Goal: Task Accomplishment & Management: Manage account settings

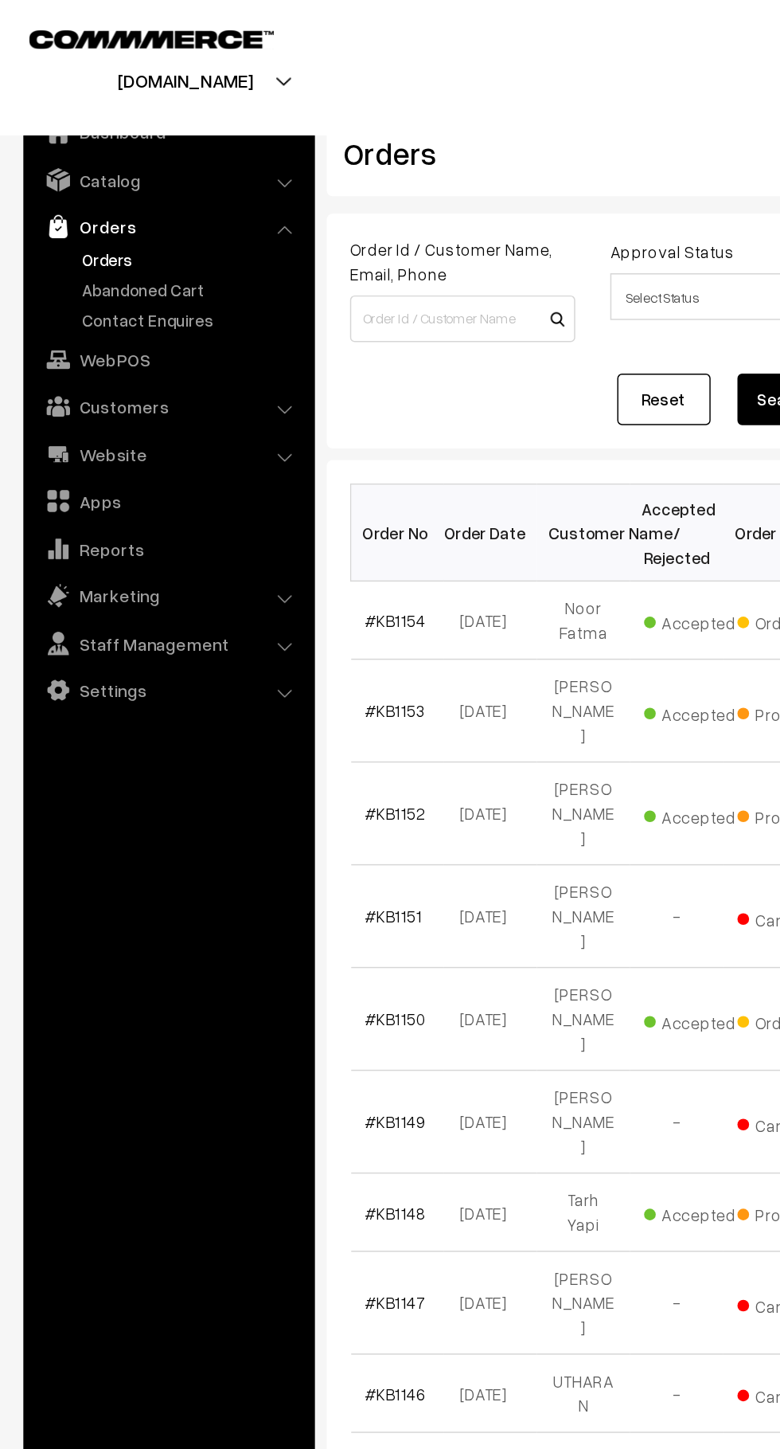
click at [264, 425] on link "#KB1154" at bounding box center [269, 424] width 41 height 14
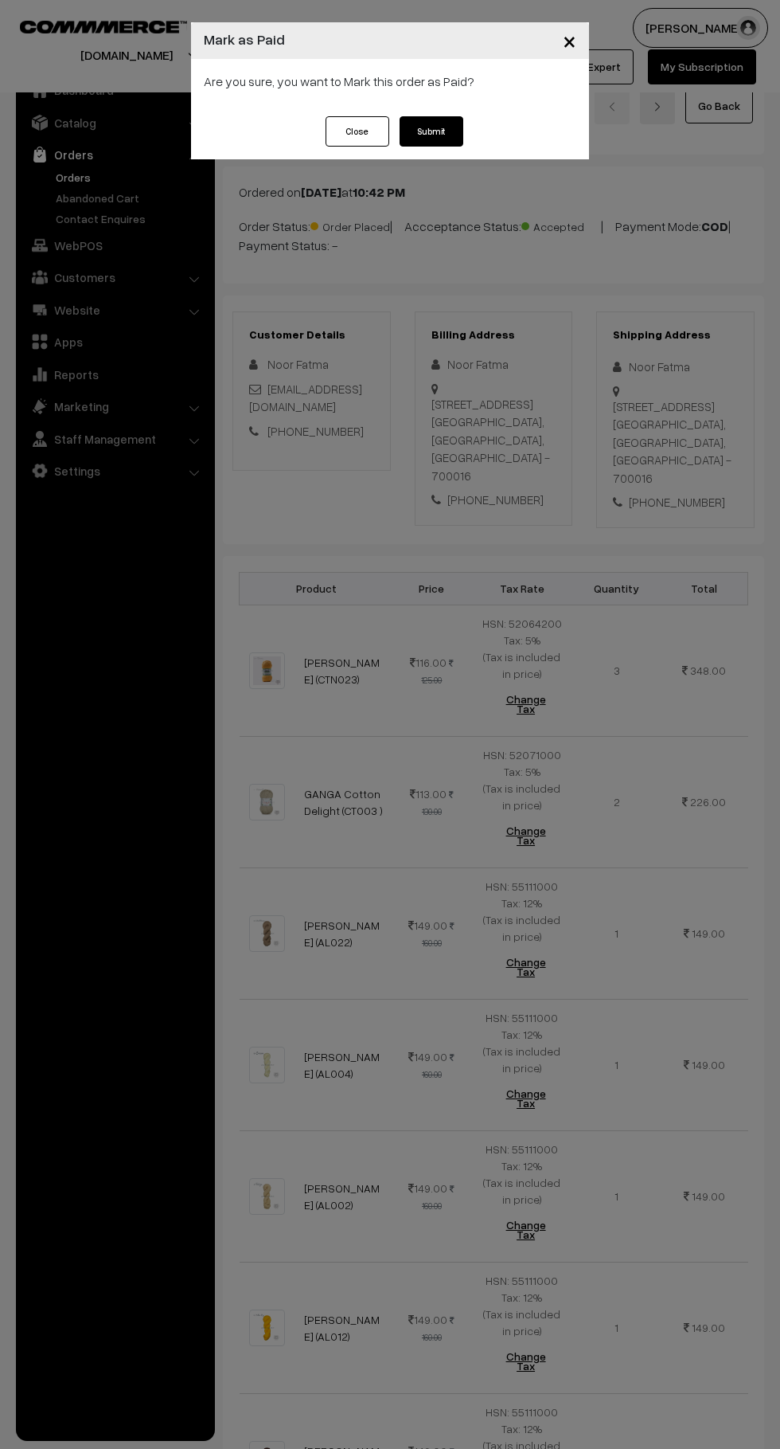
scroll to position [2223, 0]
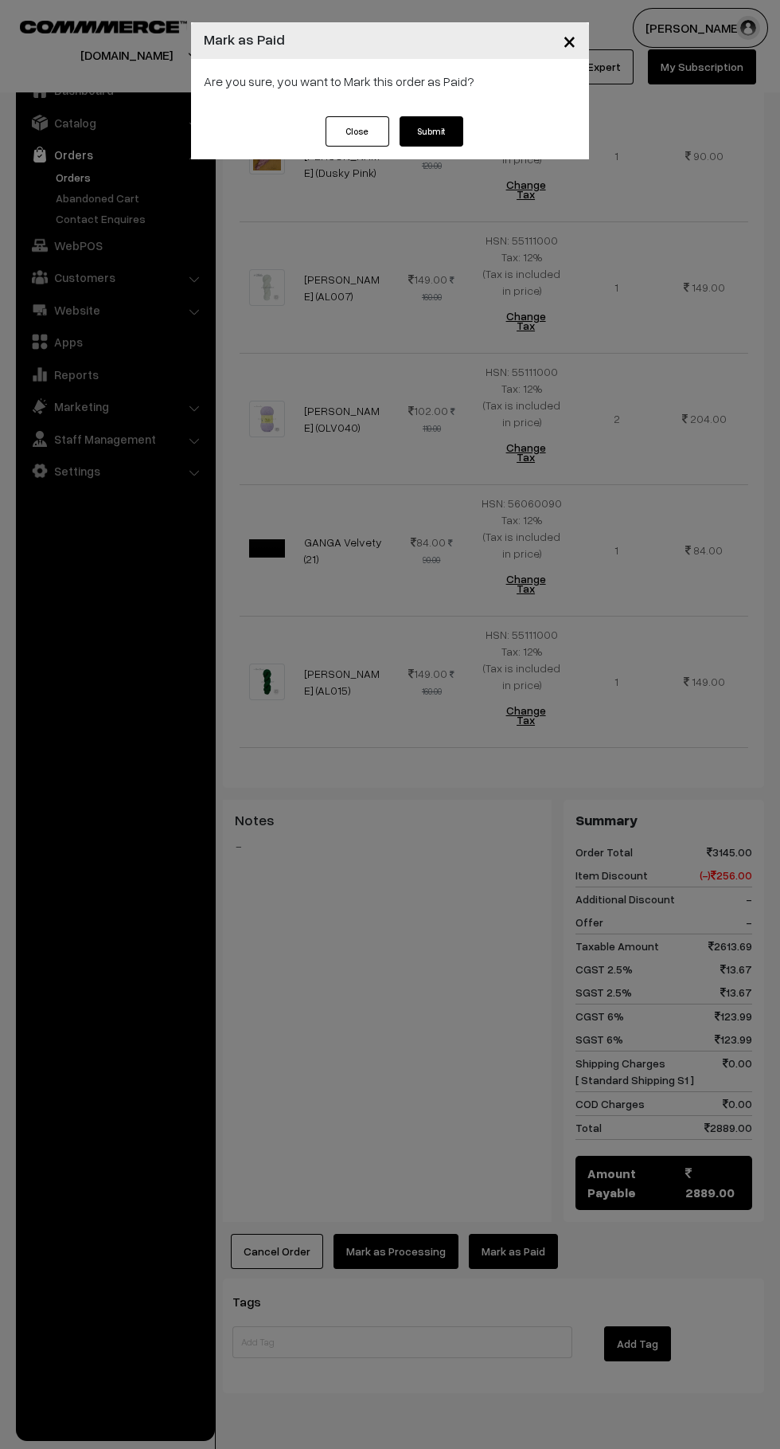
click at [444, 139] on button "Submit" at bounding box center [432, 131] width 64 height 30
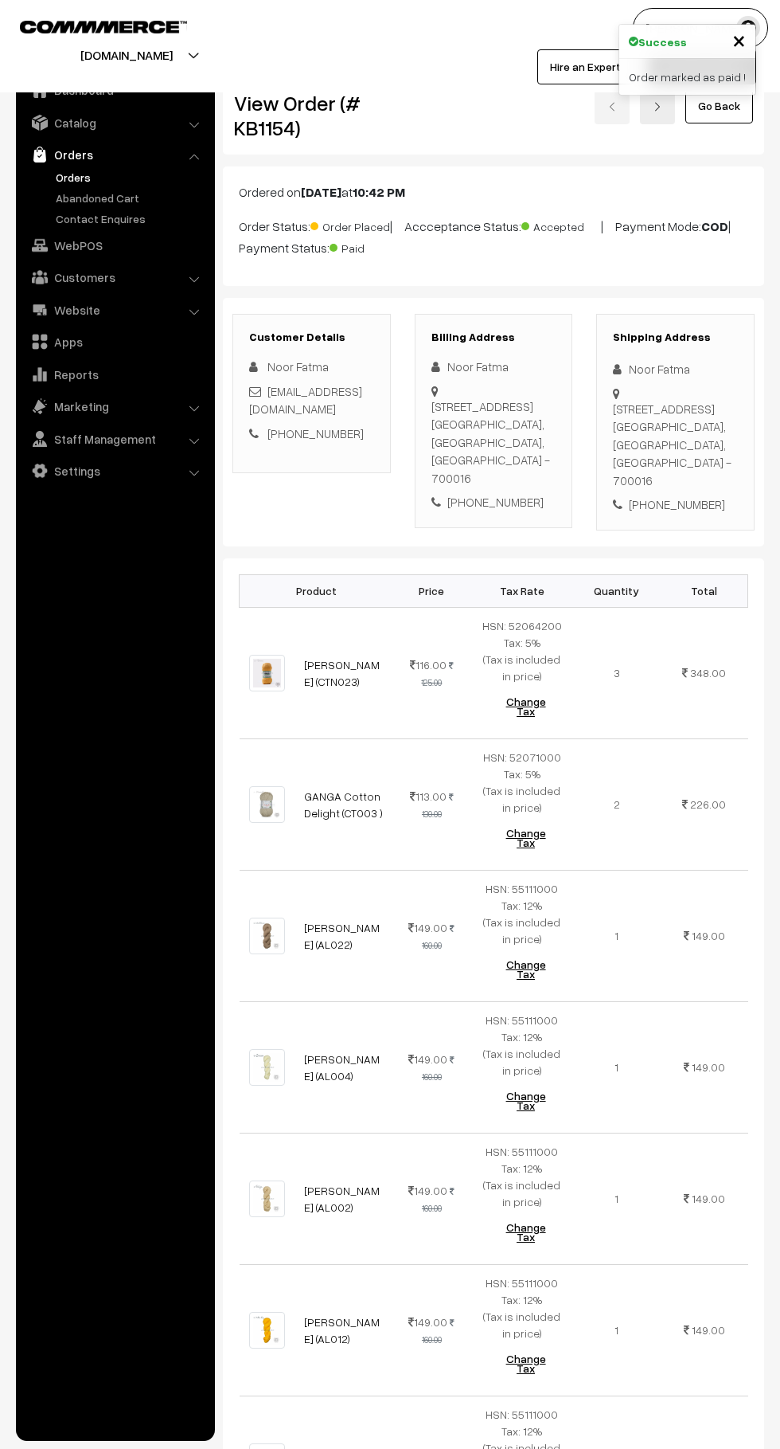
scroll to position [2225, 0]
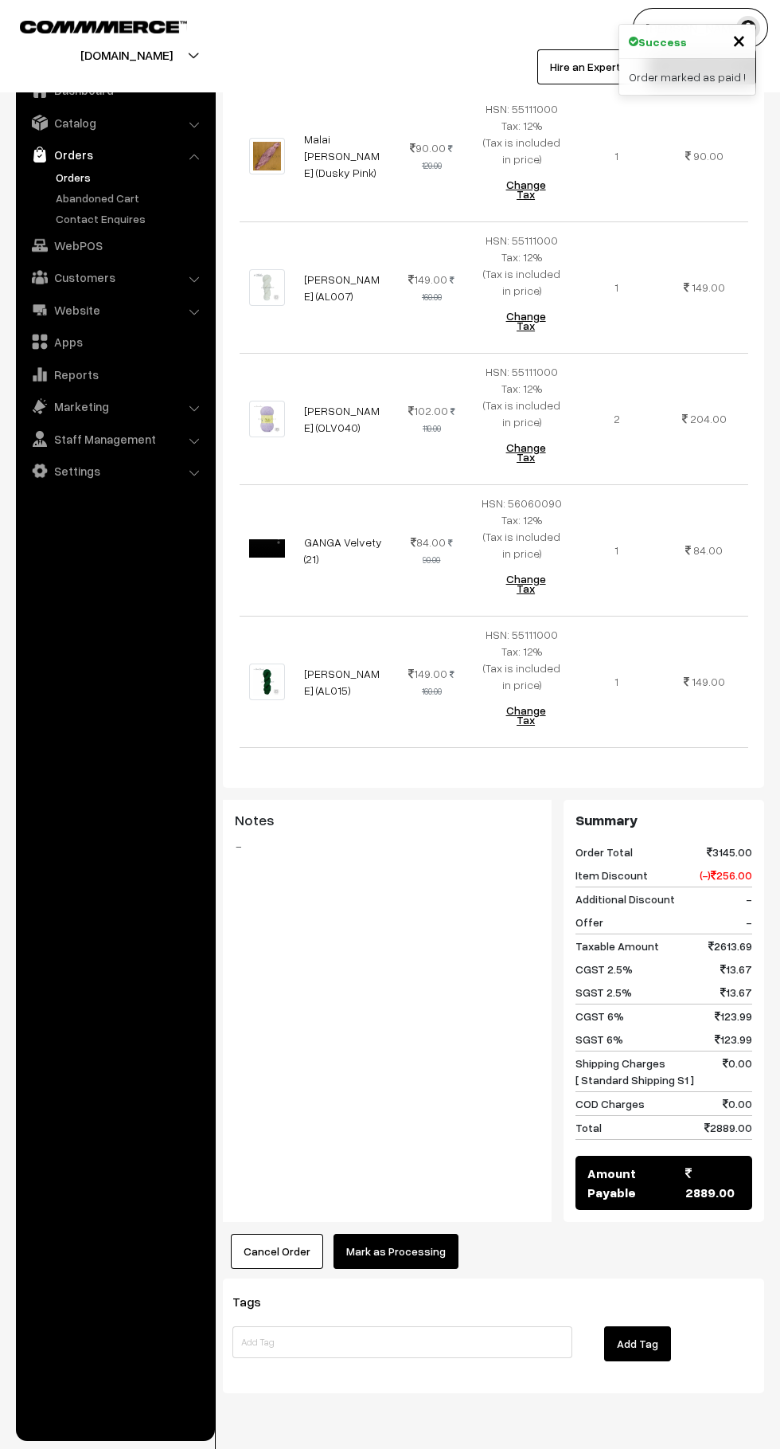
click at [417, 1234] on button "Mark as Processing" at bounding box center [396, 1251] width 125 height 35
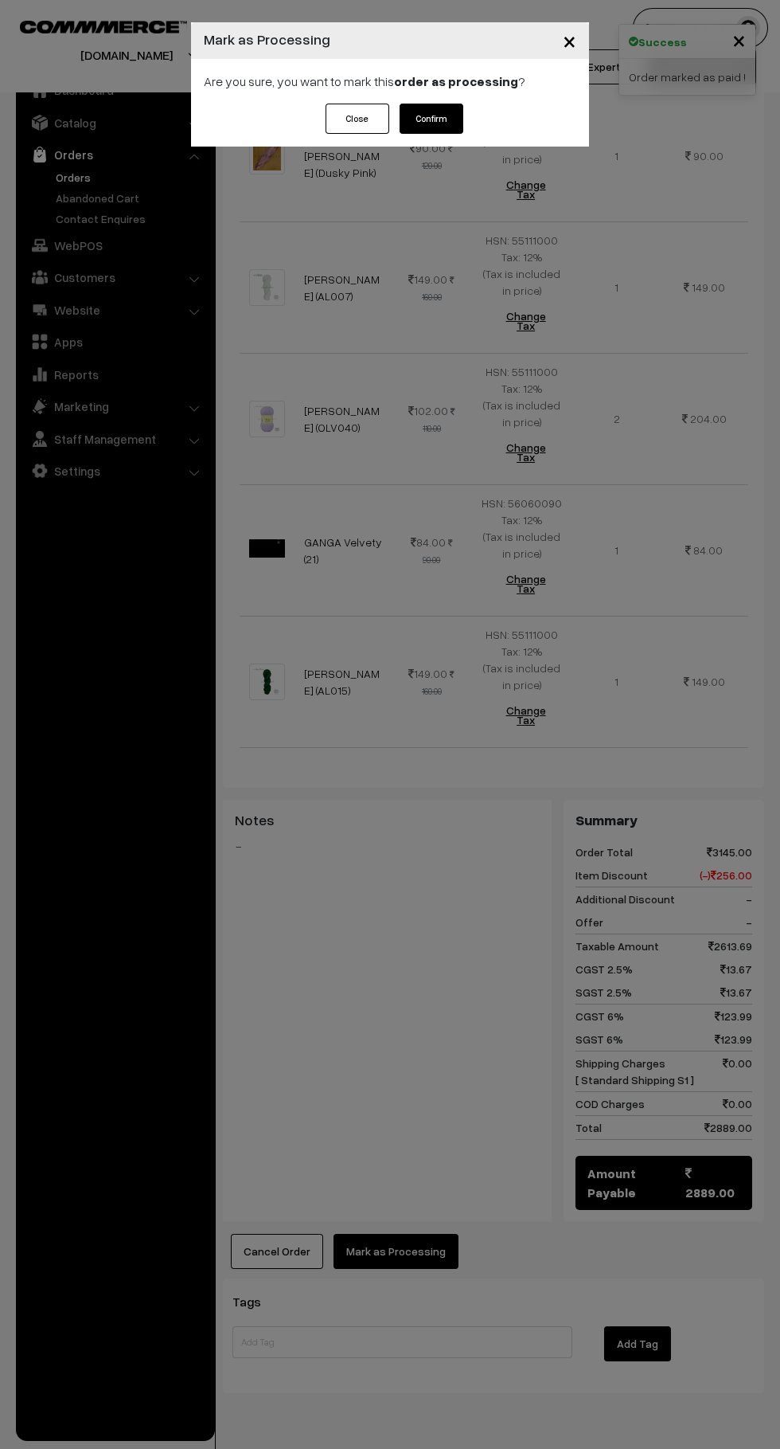
click at [444, 123] on button "Confirm" at bounding box center [432, 119] width 64 height 30
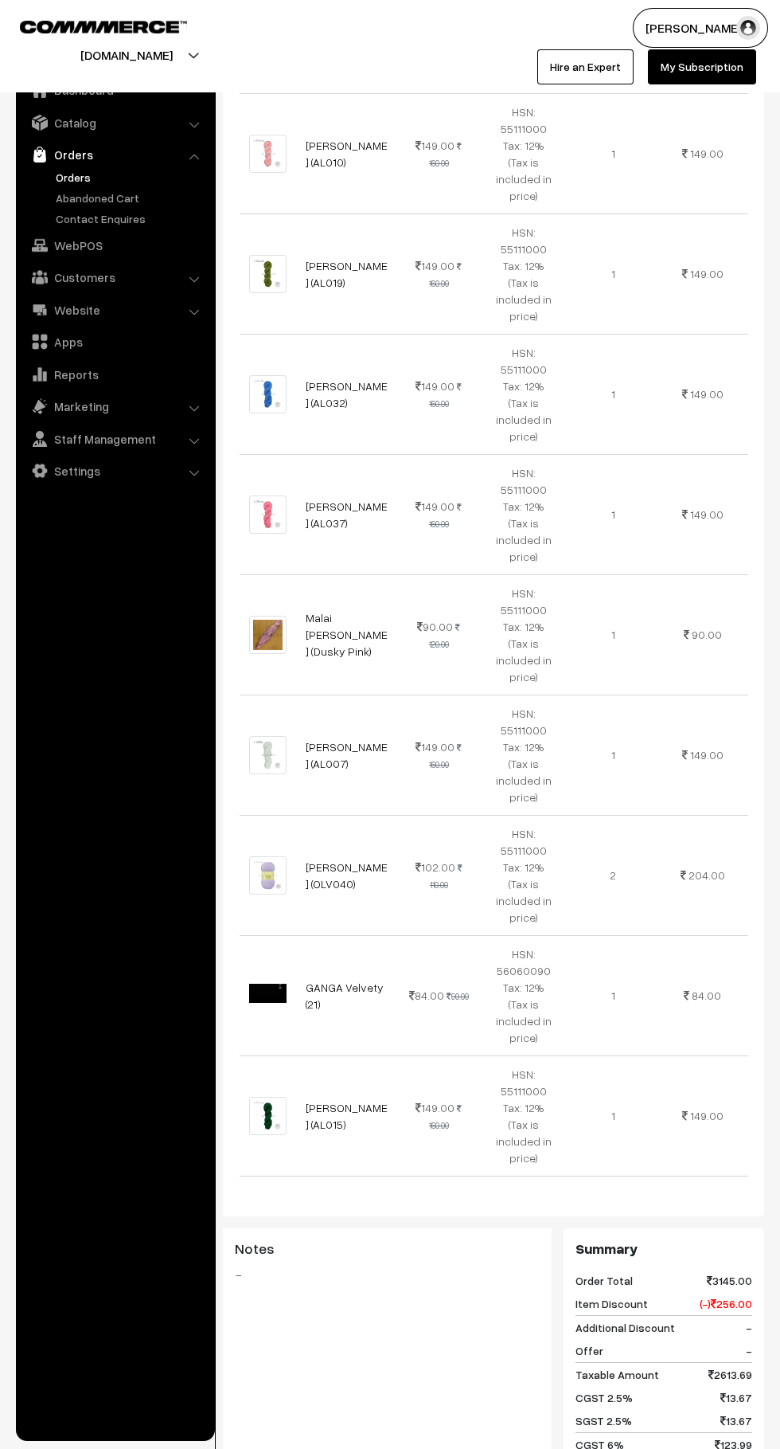
scroll to position [1785, 0]
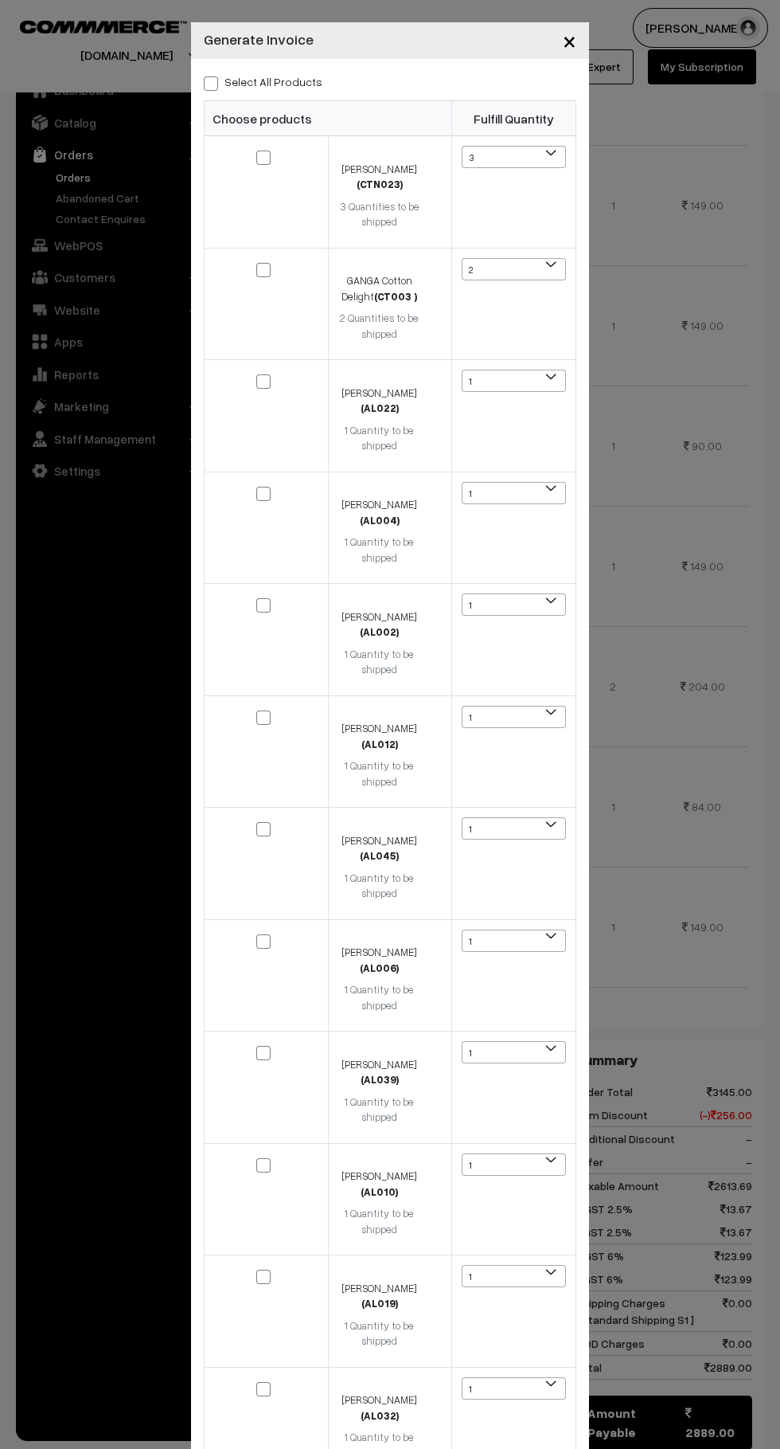
click at [209, 80] on span at bounding box center [211, 83] width 14 height 14
click at [209, 80] on input "Select All Products" at bounding box center [209, 81] width 10 height 10
checkbox input "true"
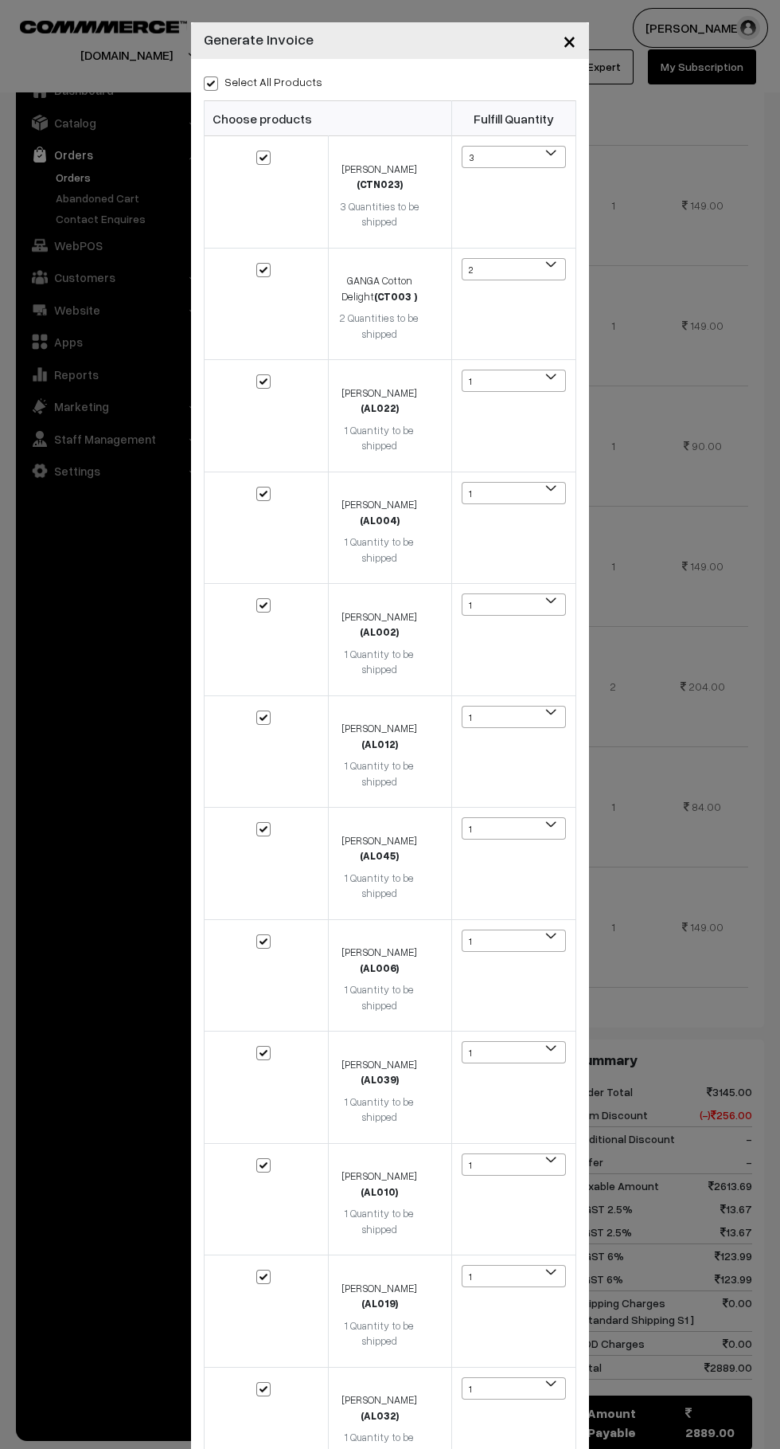
checkbox input "true"
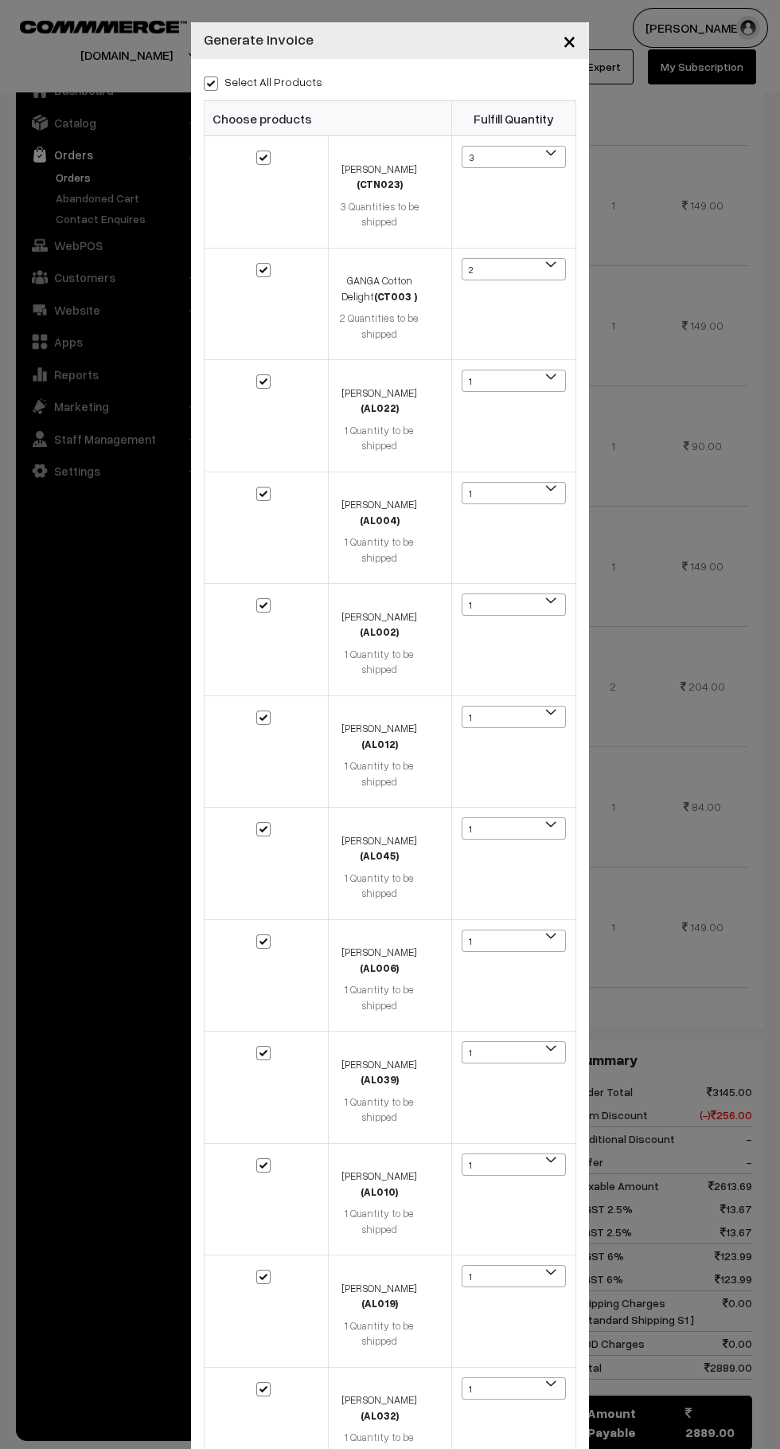
checkbox input "true"
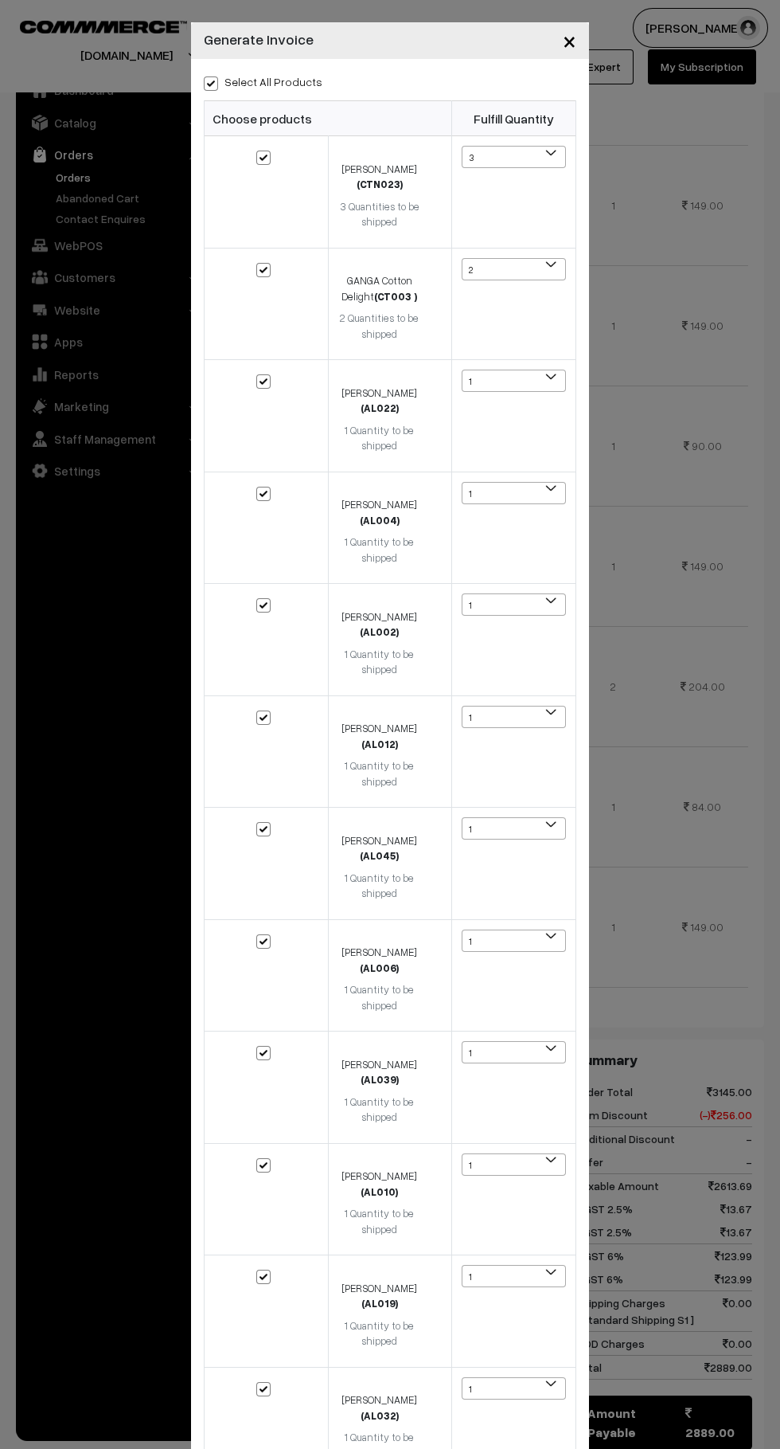
checkbox input "true"
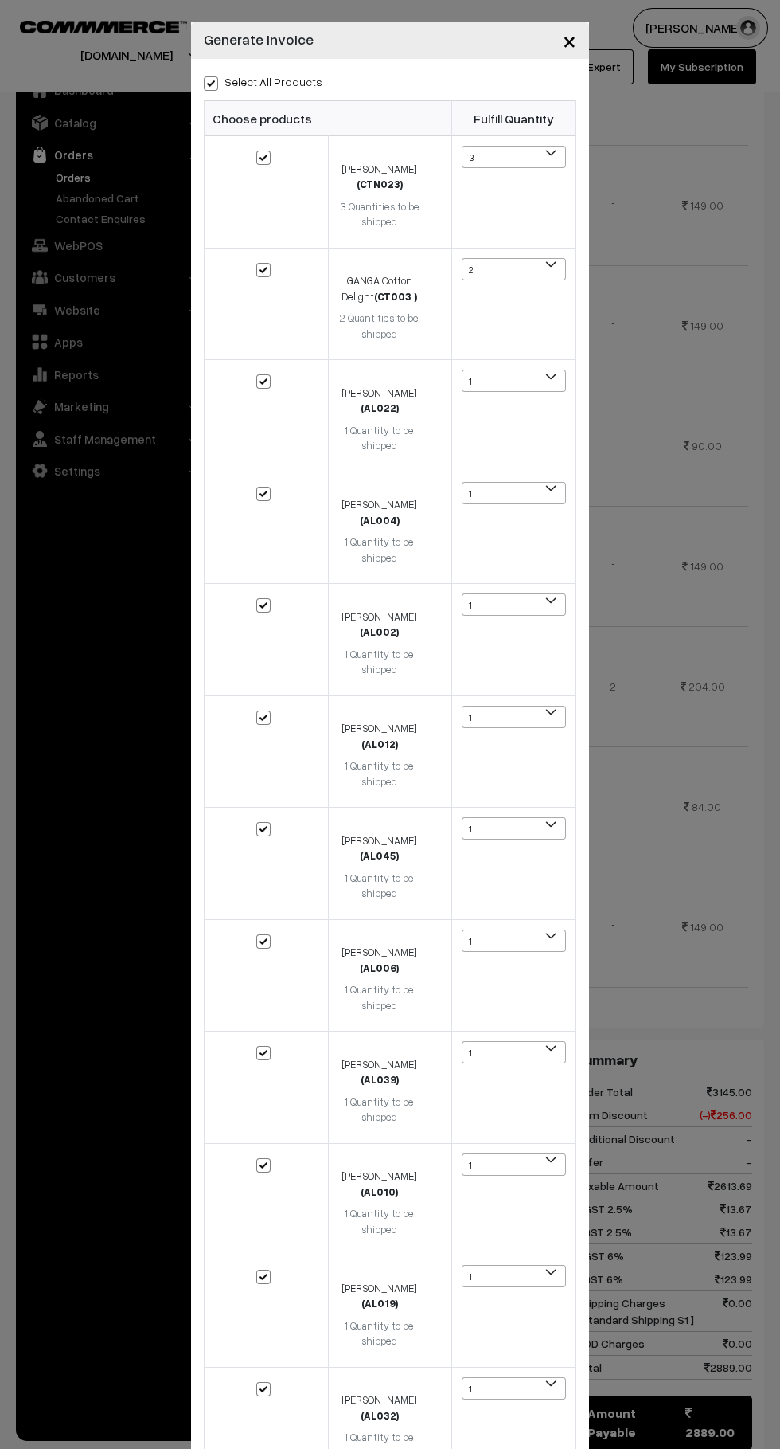
checkbox input "true"
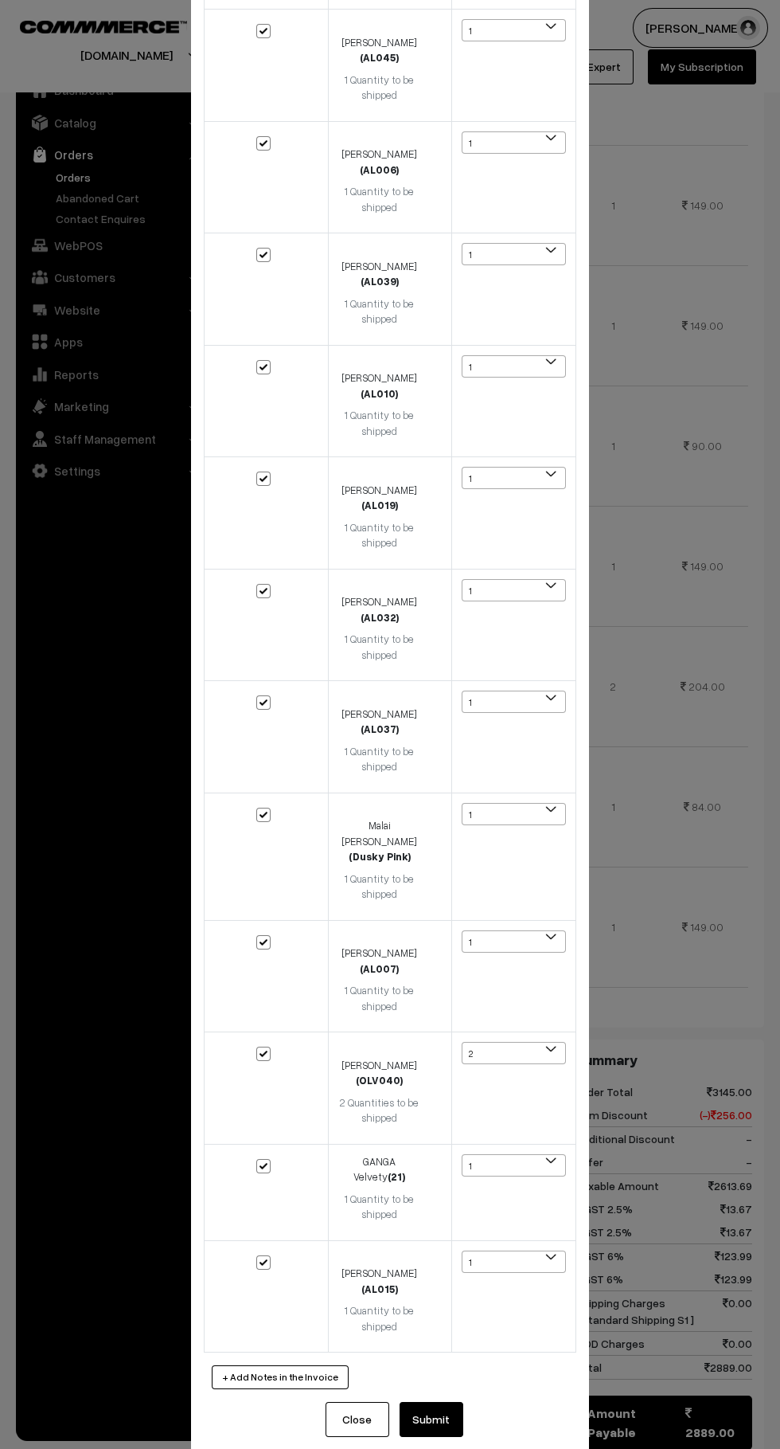
scroll to position [806, 0]
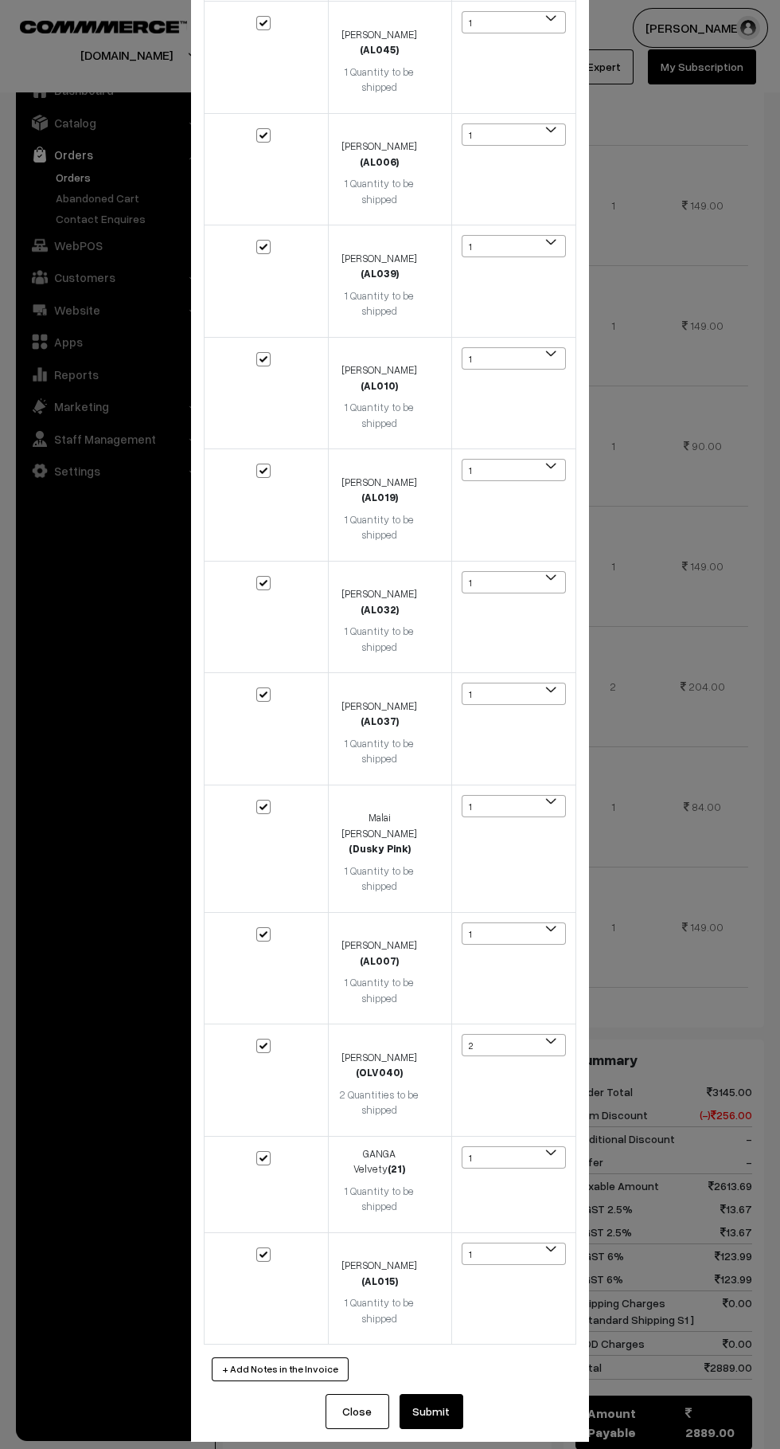
click at [453, 1400] on button "Submit" at bounding box center [432, 1411] width 64 height 35
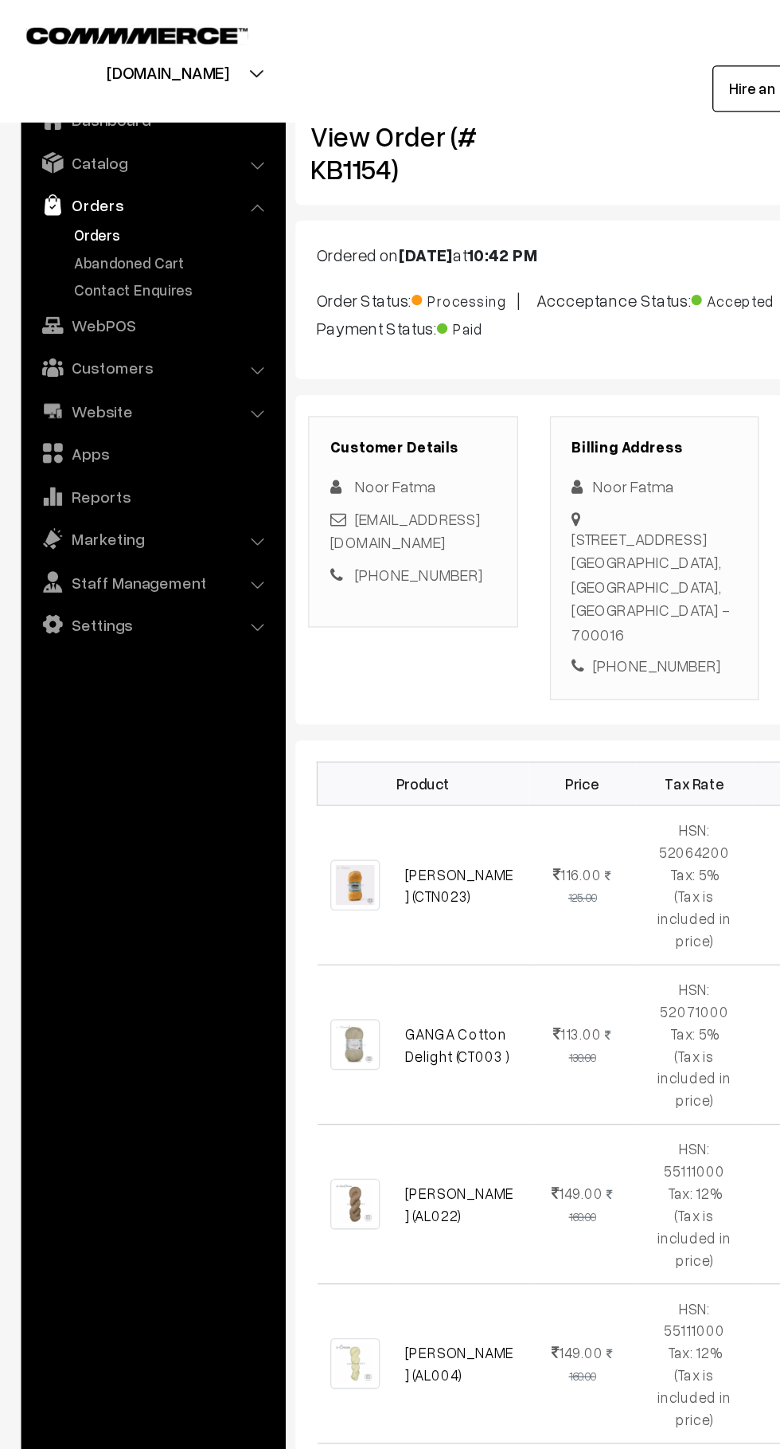
click at [65, 192] on link "Abandoned Cart" at bounding box center [131, 198] width 158 height 17
